Goal: Navigation & Orientation: Find specific page/section

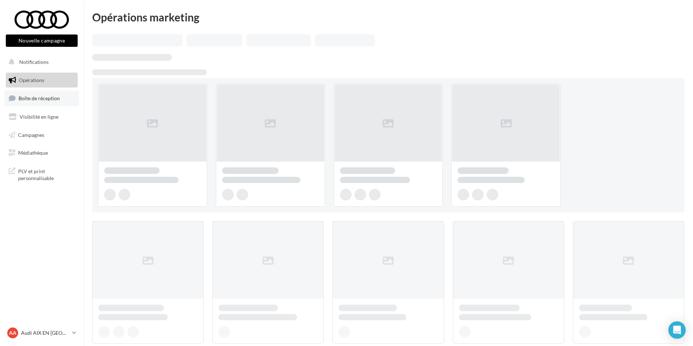
click at [55, 98] on span "Boîte de réception" at bounding box center [39, 98] width 41 height 6
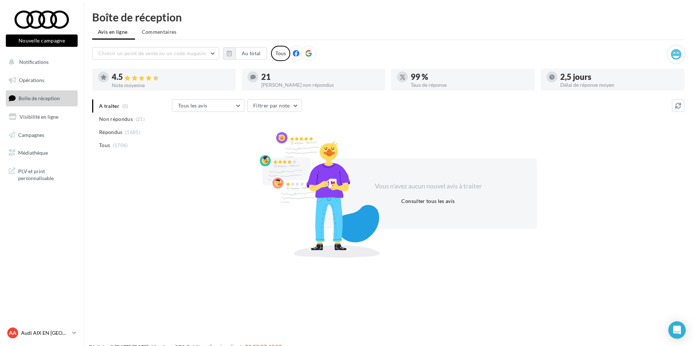
click at [52, 336] on p "Audi AIX EN [GEOGRAPHIC_DATA]" at bounding box center [45, 332] width 48 height 7
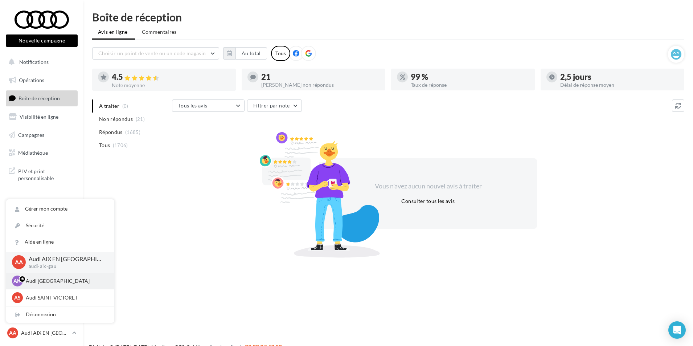
click at [52, 288] on div "AM Audi MARSEILLE audi-mars-gau" at bounding box center [60, 281] width 108 height 17
click at [52, 284] on p "Audi [GEOGRAPHIC_DATA]" at bounding box center [66, 280] width 80 height 7
